Goal: Task Accomplishment & Management: Use online tool/utility

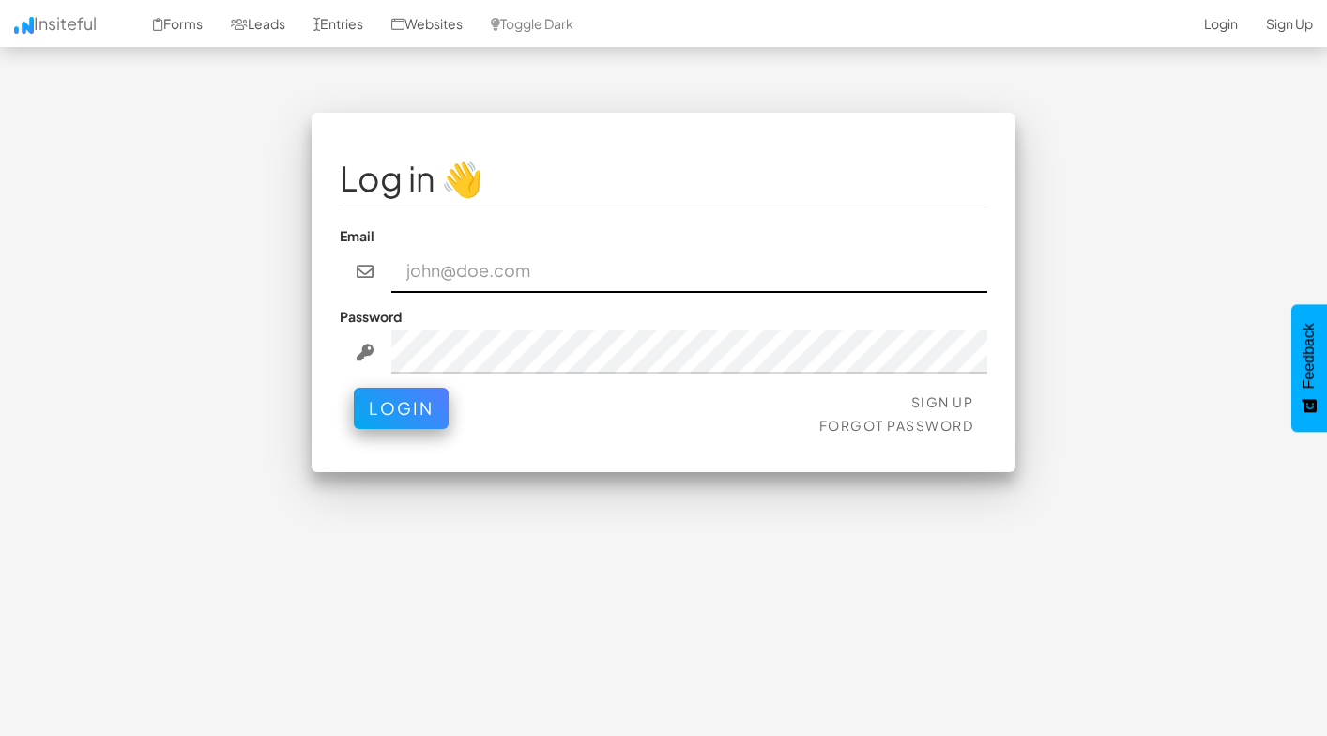
click at [543, 291] on input "email" at bounding box center [689, 271] width 597 height 43
paste input "[EMAIL_ADDRESS][DOMAIN_NAME]"
type input "[EMAIL_ADDRESS][DOMAIN_NAME]"
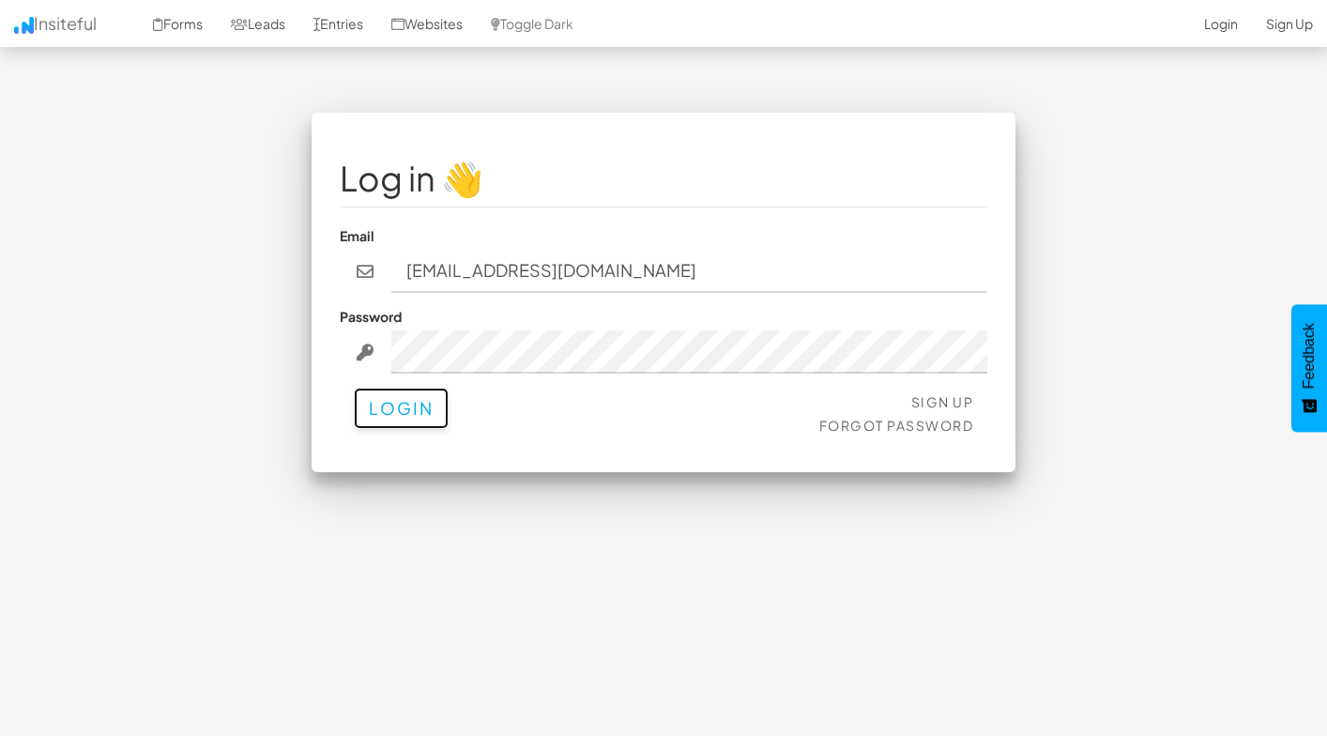
click at [402, 413] on button "Login" at bounding box center [401, 408] width 95 height 41
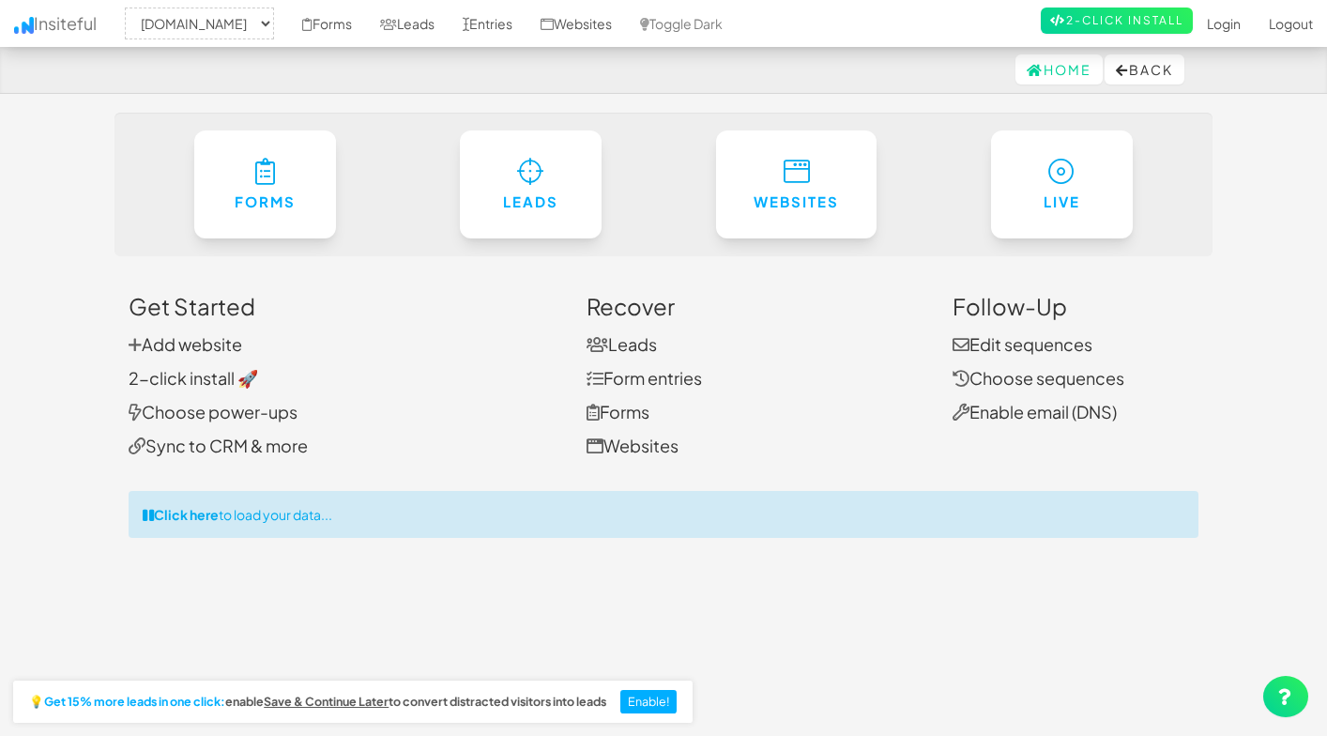
select select "2362"
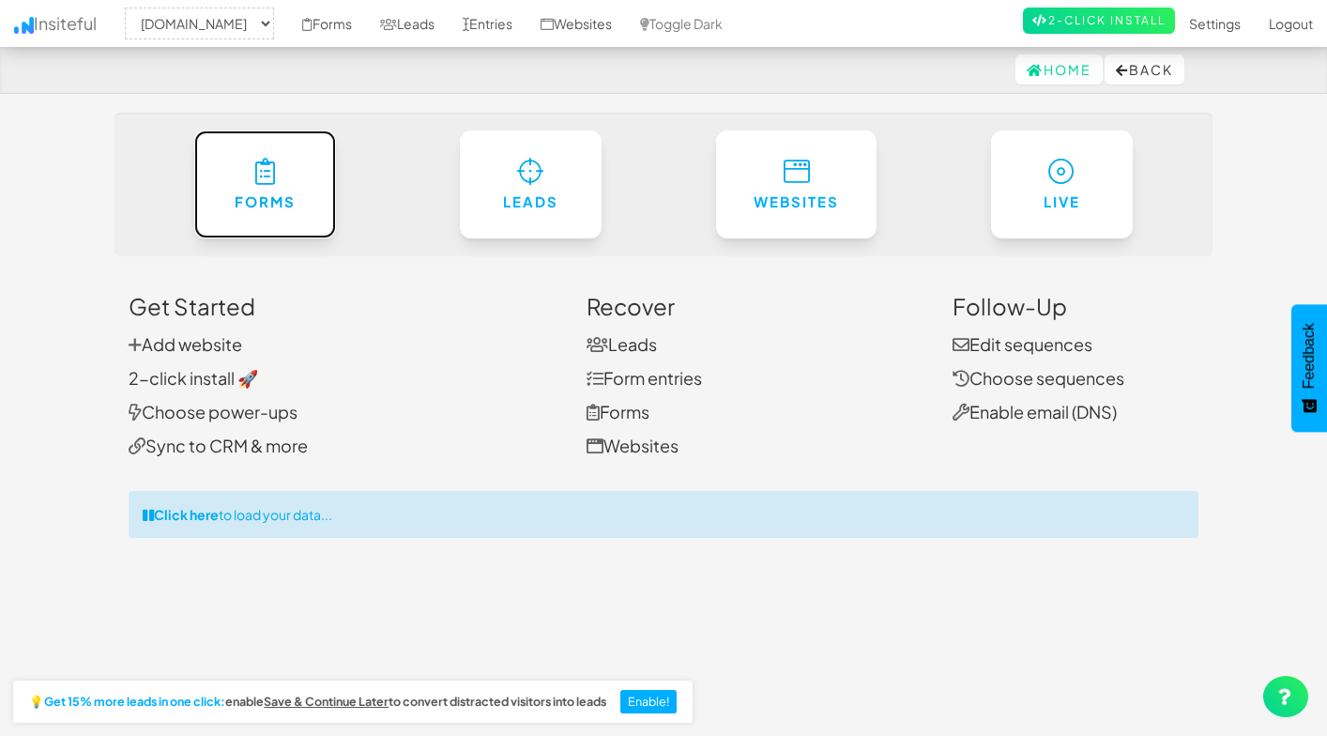
click at [284, 221] on link "Forms" at bounding box center [265, 184] width 143 height 108
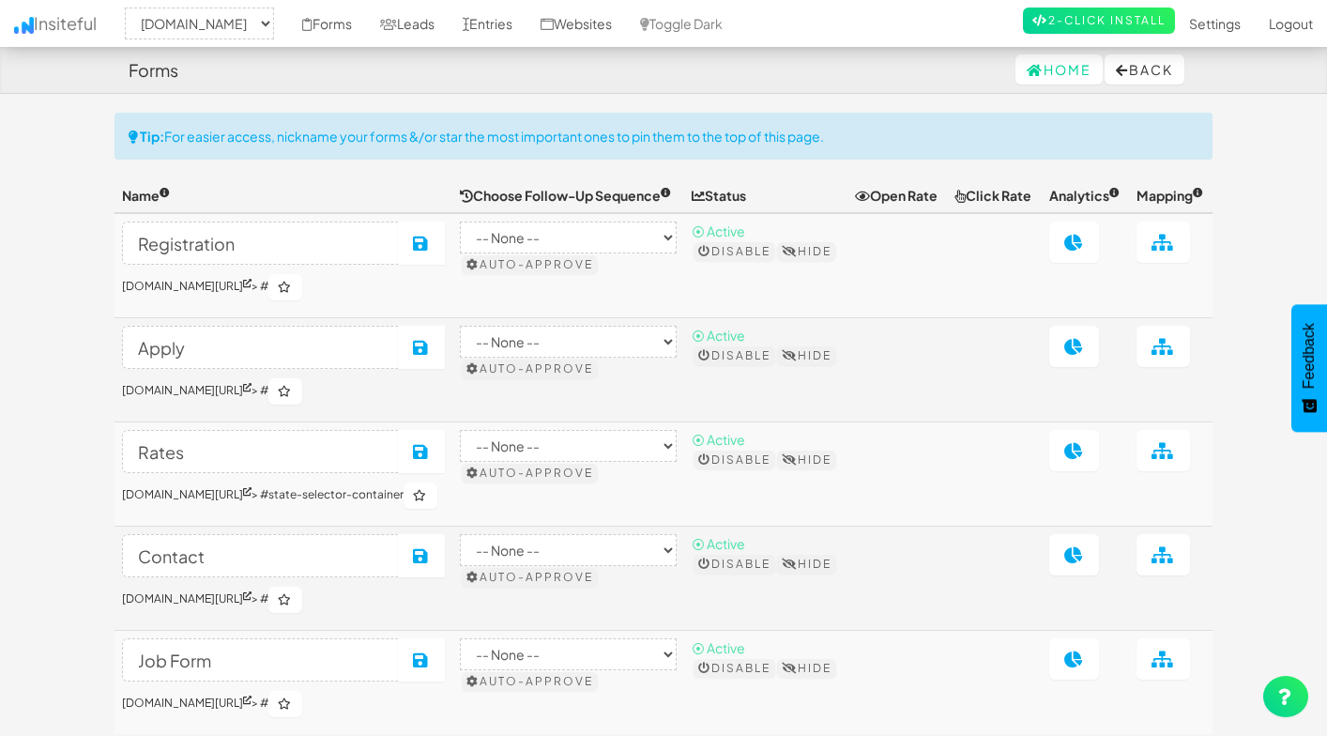
select select "2362"
